Goal: Task Accomplishment & Management: Manage account settings

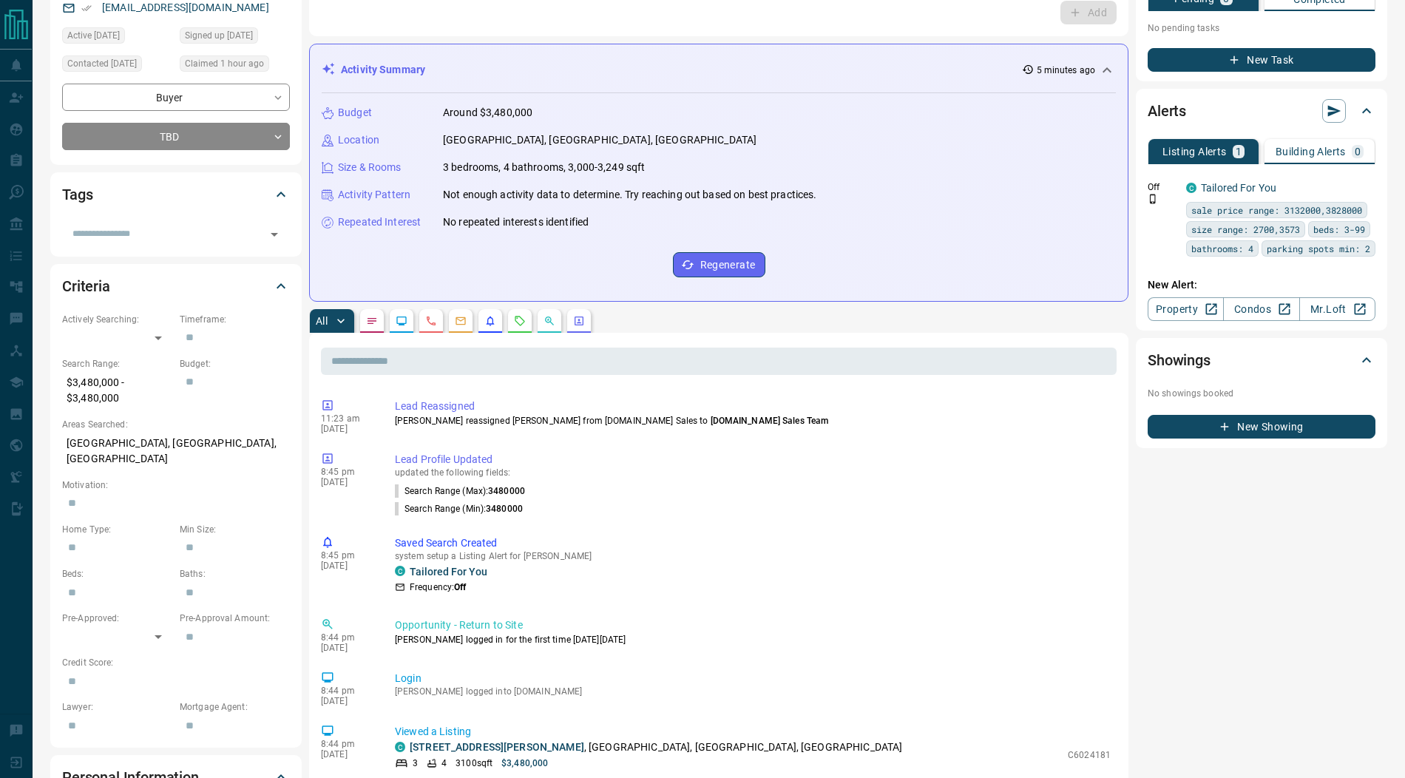
scroll to position [27, 0]
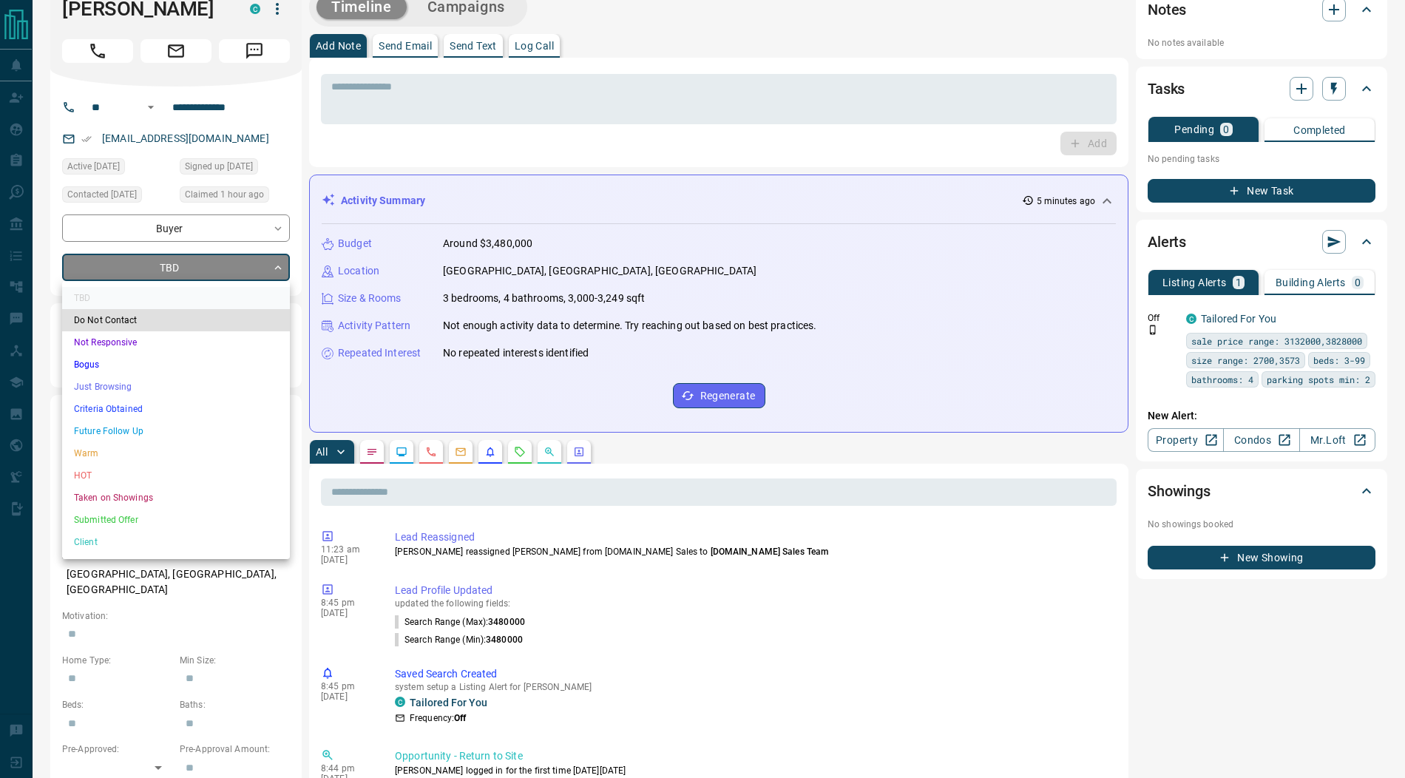
click at [152, 521] on li "Submitted Offer" at bounding box center [176, 520] width 228 height 22
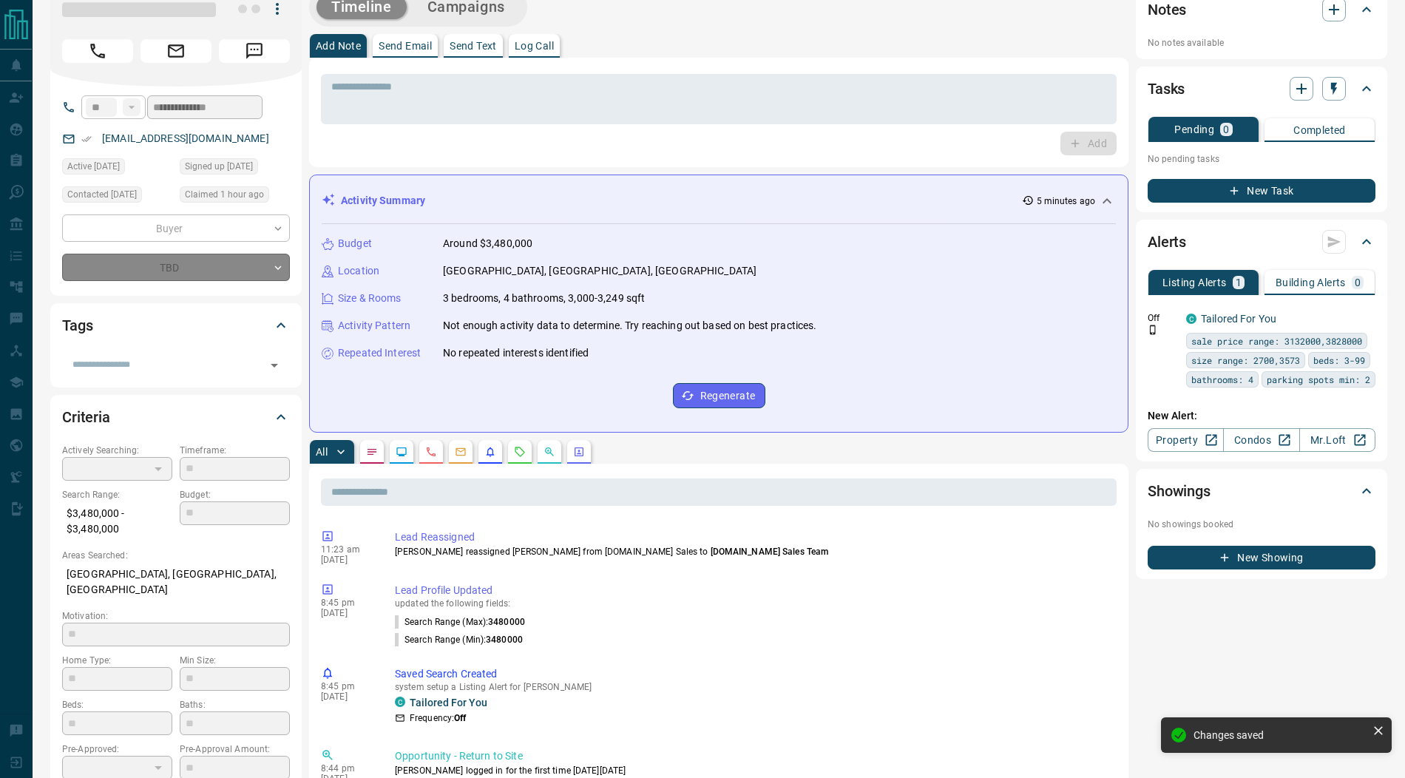
scroll to position [0, 0]
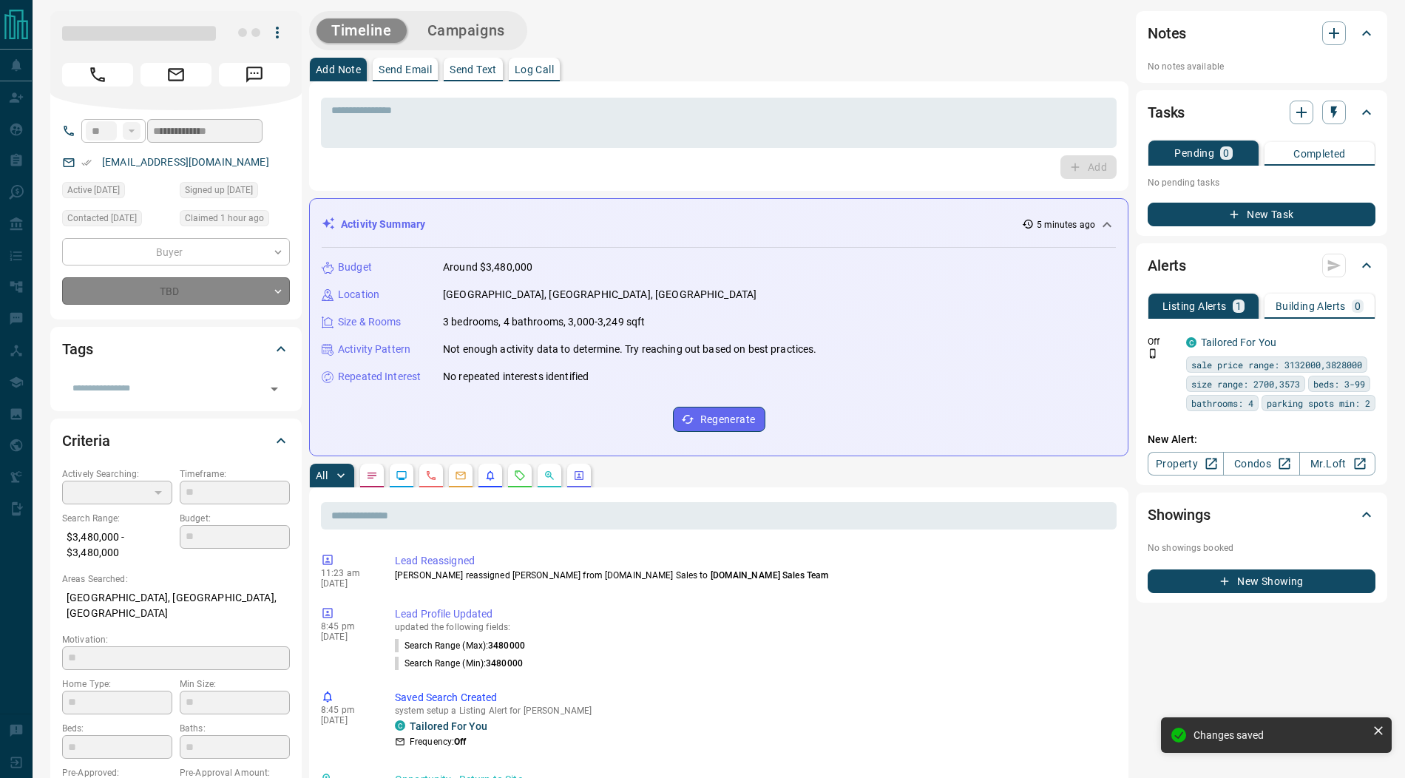
type input "*"
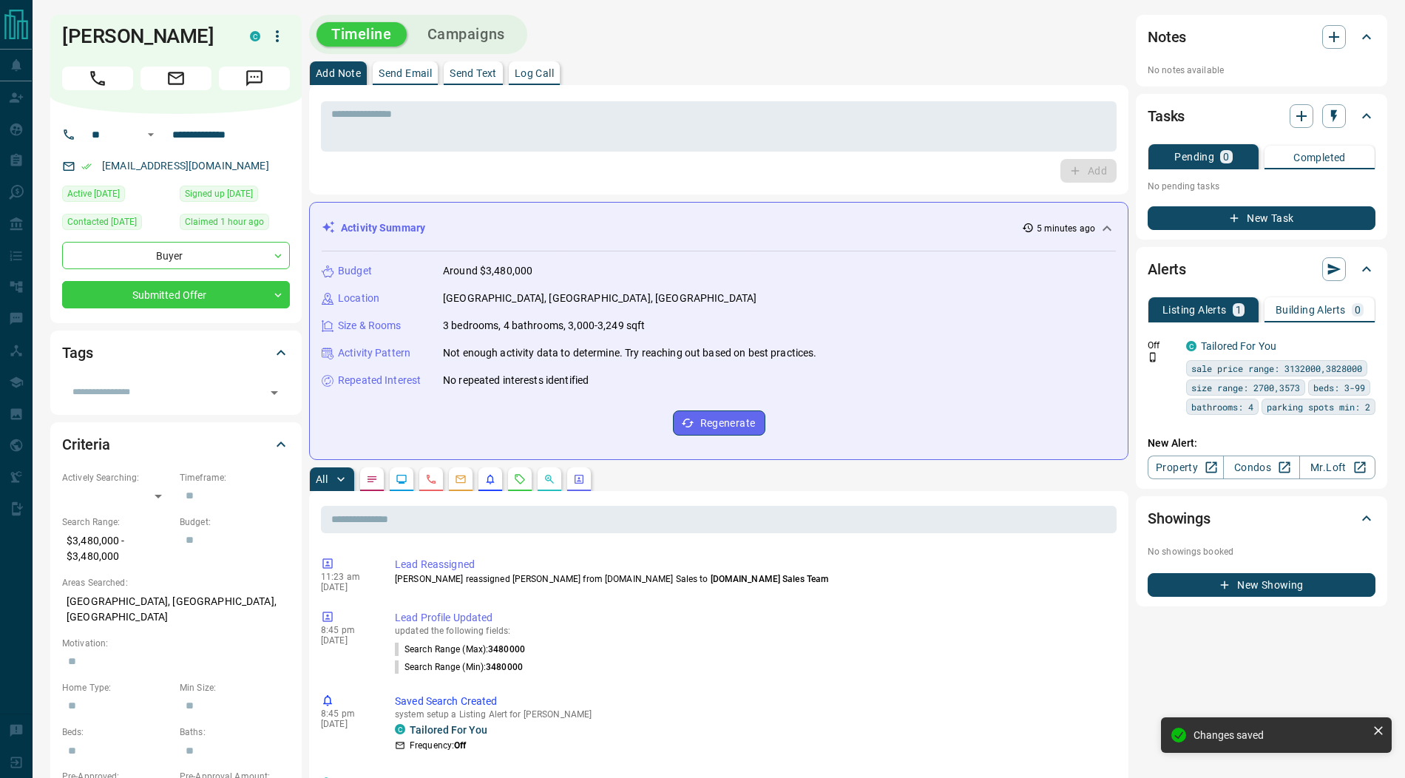
click at [276, 41] on icon "button" at bounding box center [277, 36] width 18 height 18
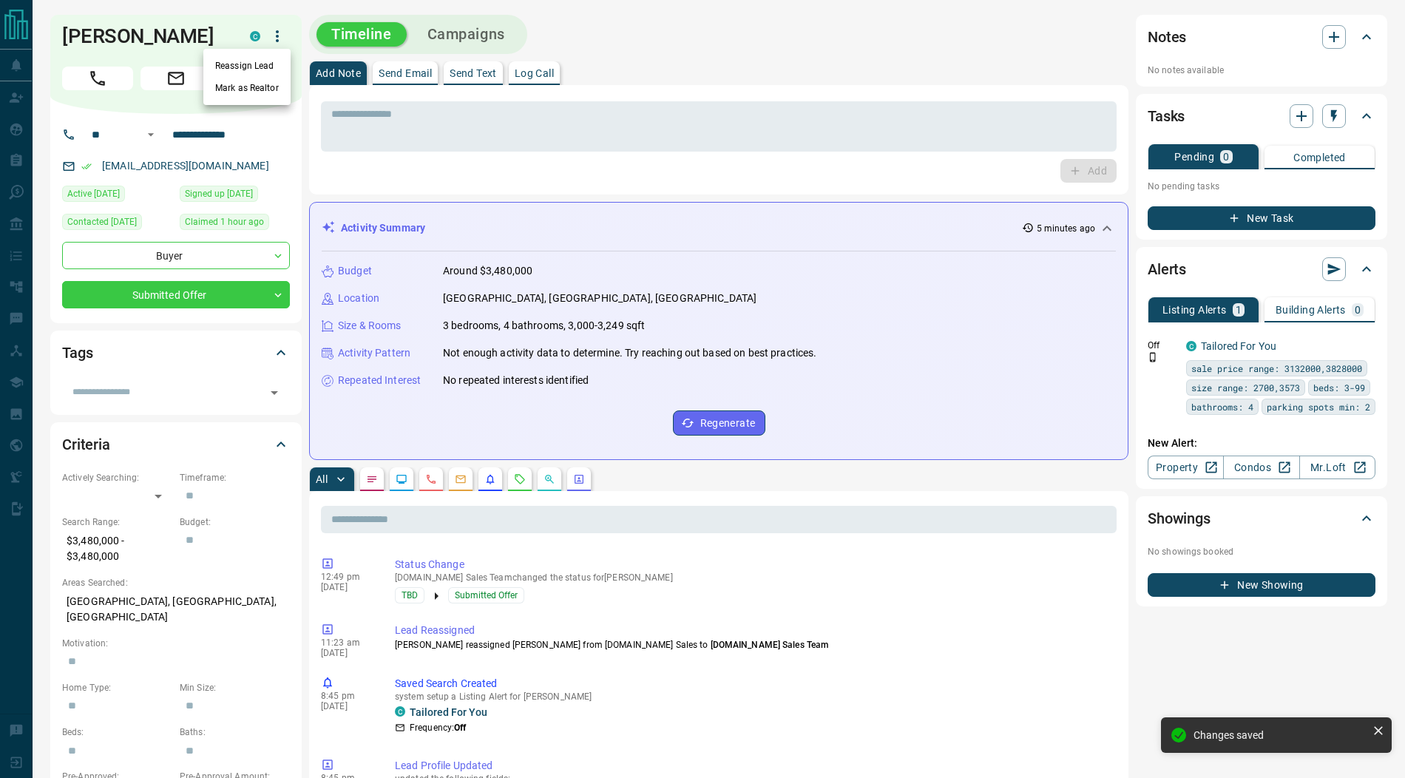
click at [272, 60] on li "Reassign Lead" at bounding box center [246, 66] width 87 height 22
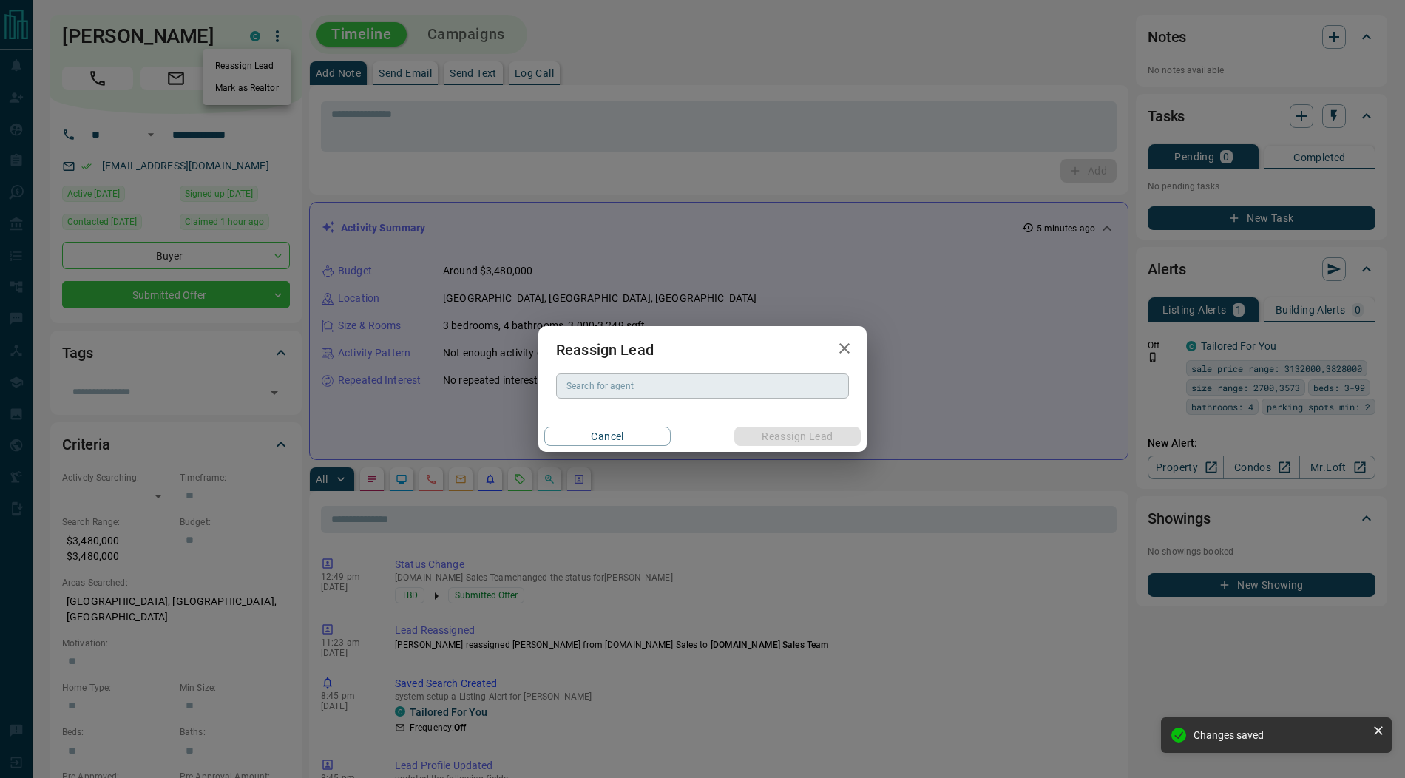
click at [644, 387] on input "Search for agent" at bounding box center [702, 386] width 282 height 16
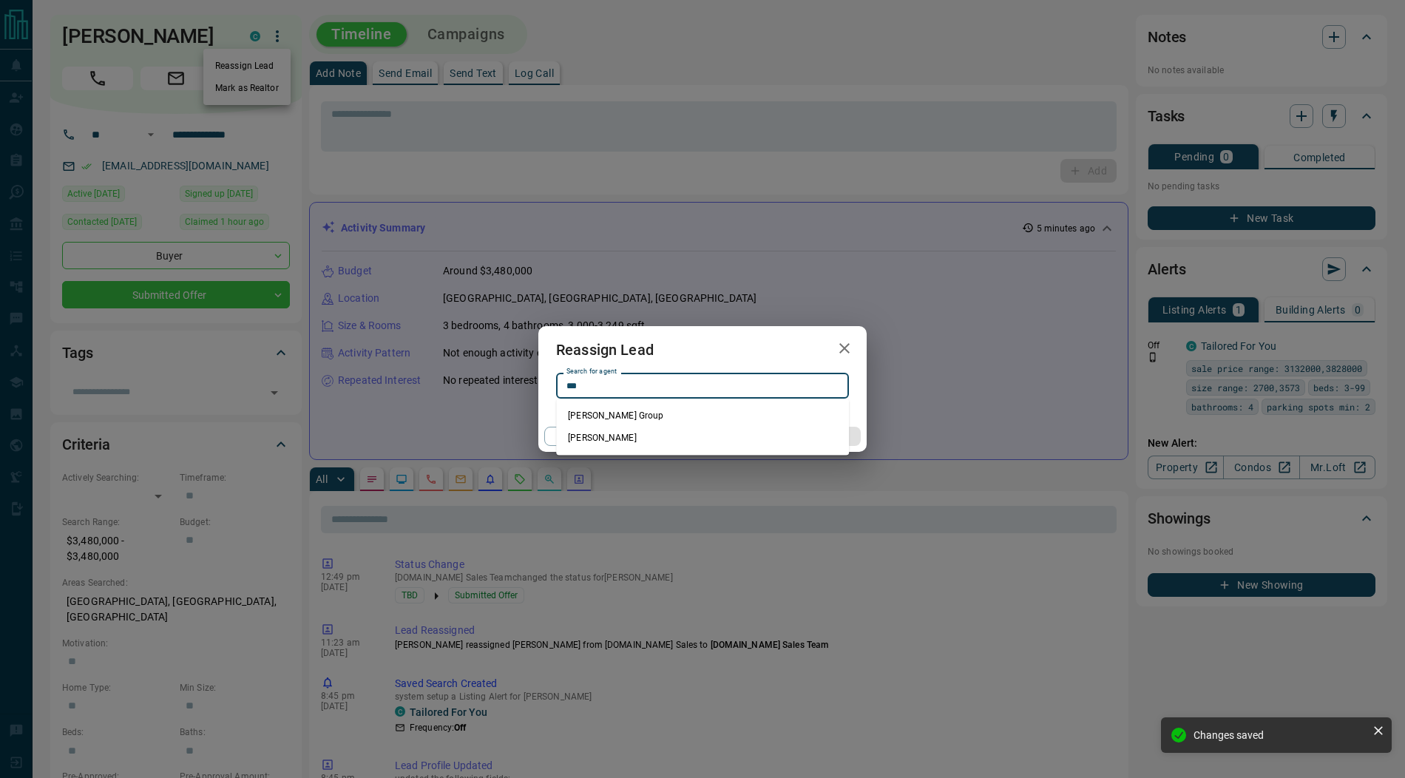
click at [667, 435] on li "[PERSON_NAME]" at bounding box center [702, 438] width 293 height 22
type input "**********"
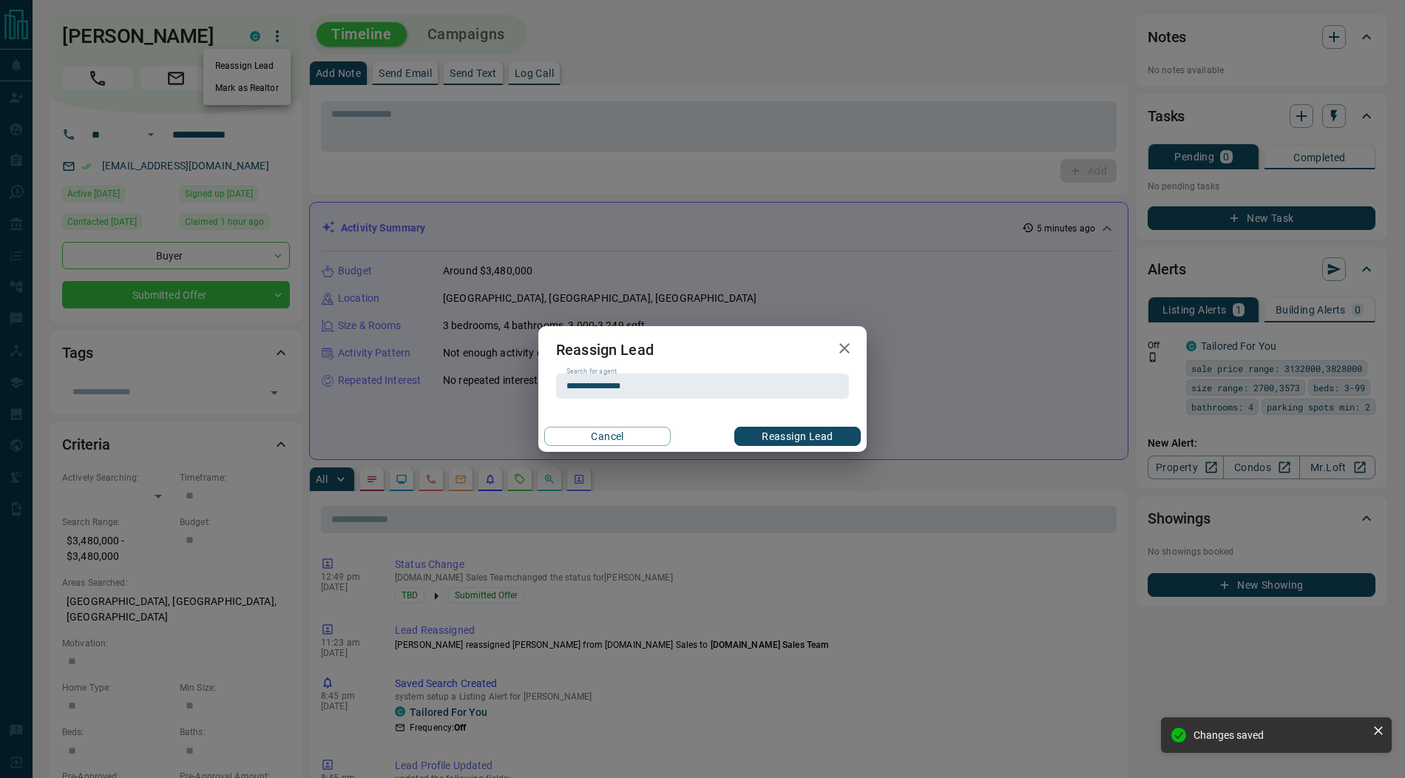
click at [766, 433] on button "Reassign Lead" at bounding box center [797, 436] width 126 height 19
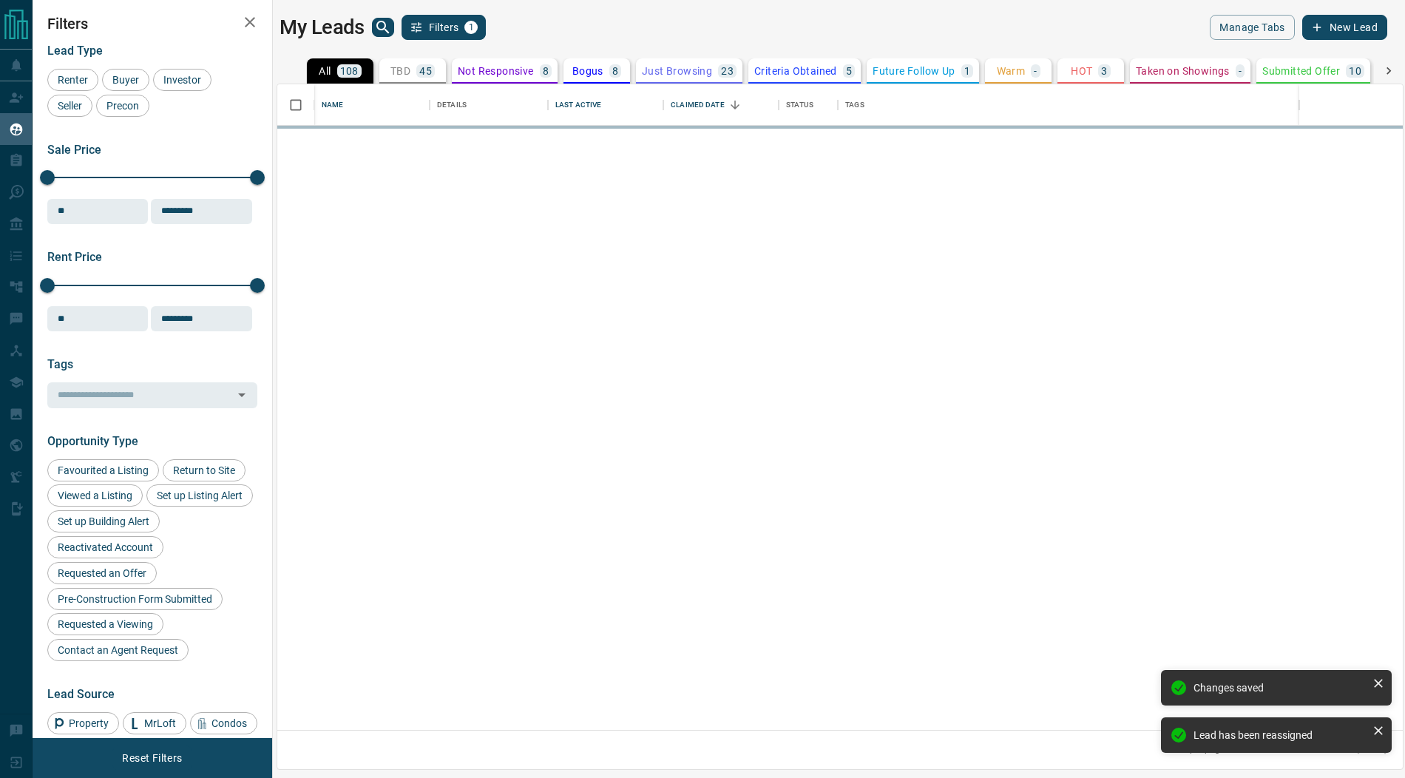
scroll to position [646, 1126]
